Goal: Navigation & Orientation: Go to known website

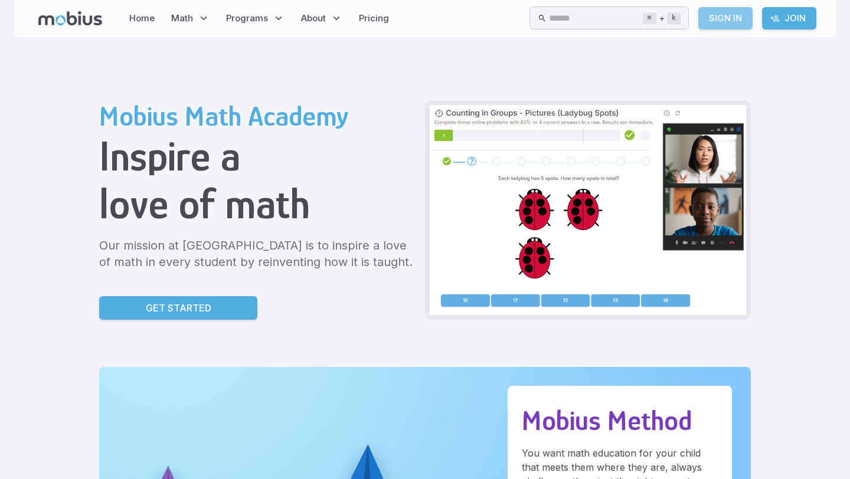
click at [734, 26] on link "Sign In" at bounding box center [725, 18] width 54 height 22
